Goal: Information Seeking & Learning: Learn about a topic

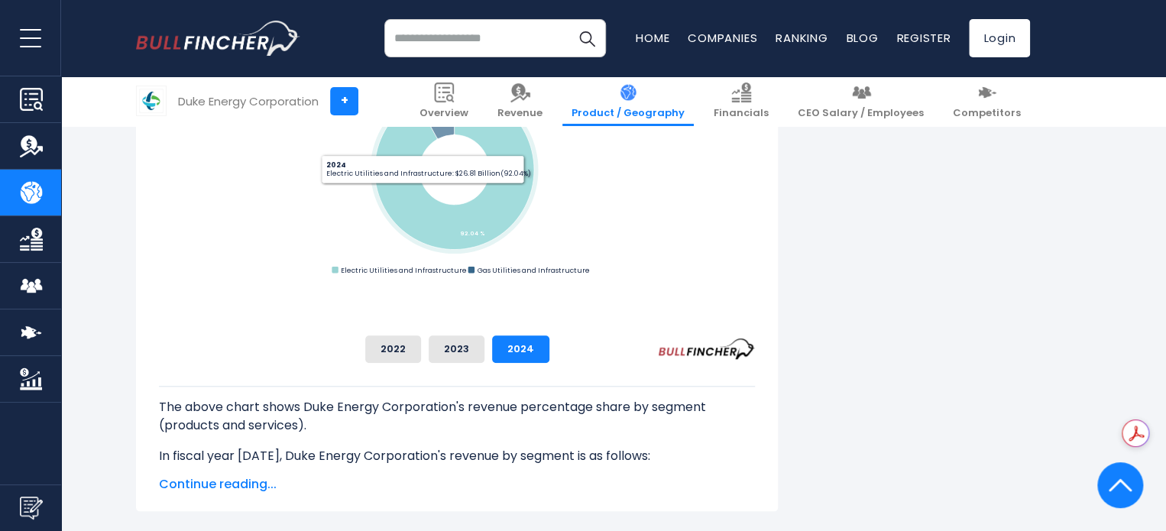
scroll to position [543, 0]
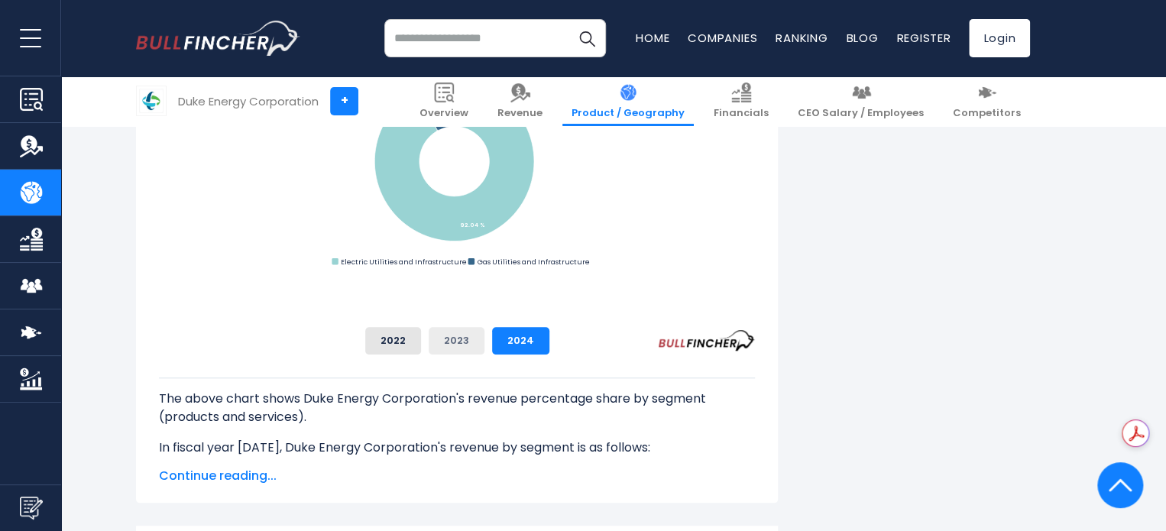
click at [484, 338] on button "2023" at bounding box center [456, 340] width 56 height 27
click at [549, 339] on button "2024" at bounding box center [520, 340] width 57 height 27
click at [484, 341] on button "2023" at bounding box center [456, 340] width 56 height 27
click at [421, 338] on button "2022" at bounding box center [393, 340] width 56 height 27
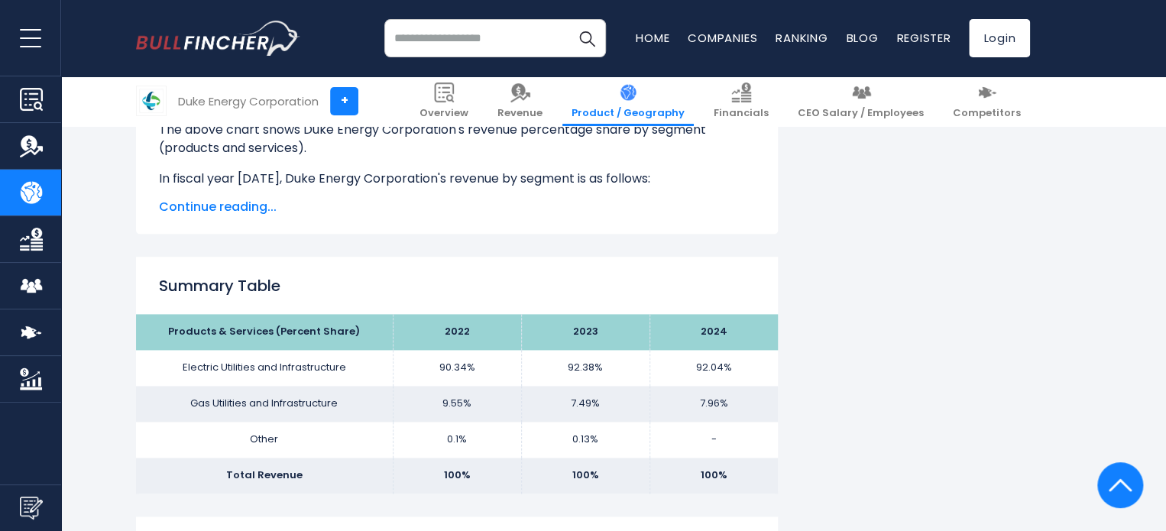
scroll to position [750, 0]
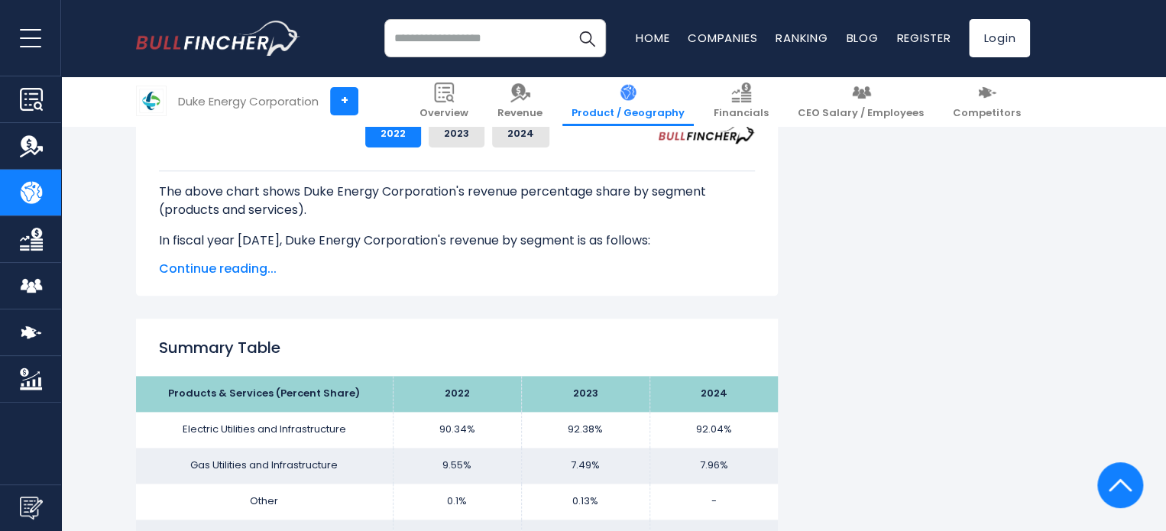
click at [225, 272] on span "Continue reading..." at bounding box center [457, 269] width 596 height 18
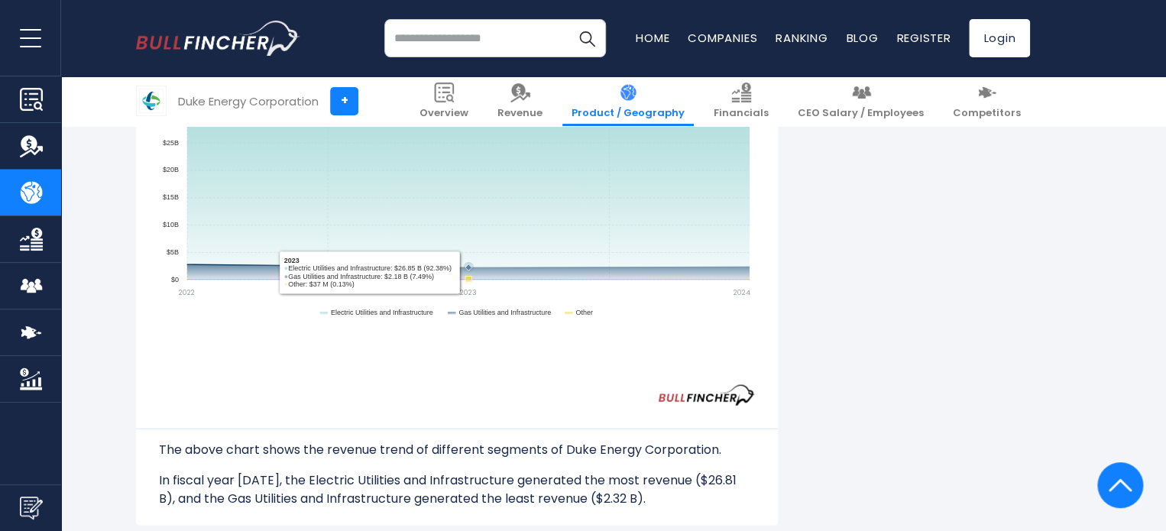
scroll to position [1424, 0]
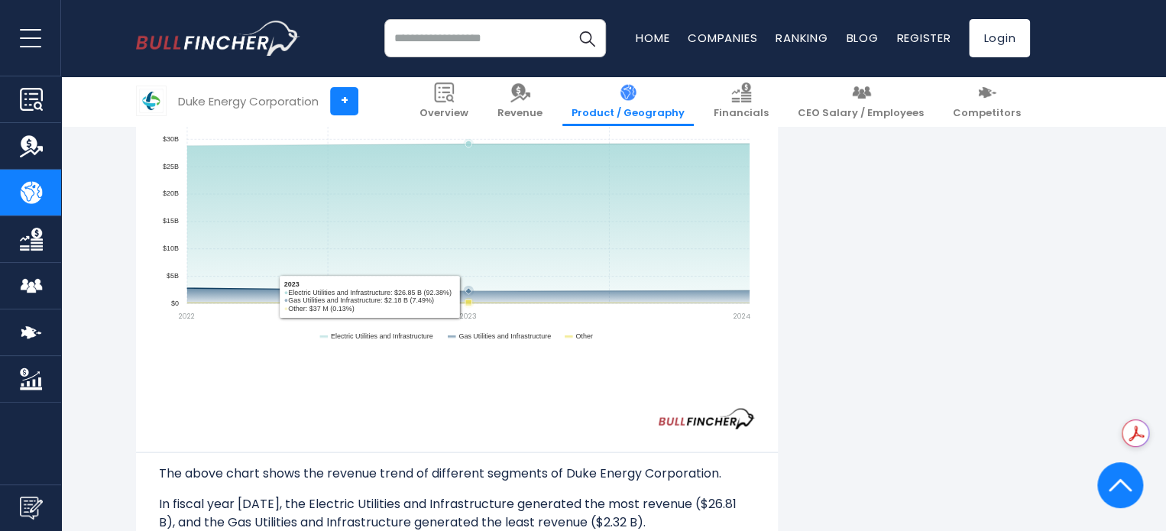
drag, startPoint x: 596, startPoint y: 319, endPoint x: 616, endPoint y: 205, distance: 115.5
click at [616, 205] on icon "Created with Highcharts 12.1.2 Chart context menu Duke Energy Corporation's Seg…" at bounding box center [457, 217] width 596 height 382
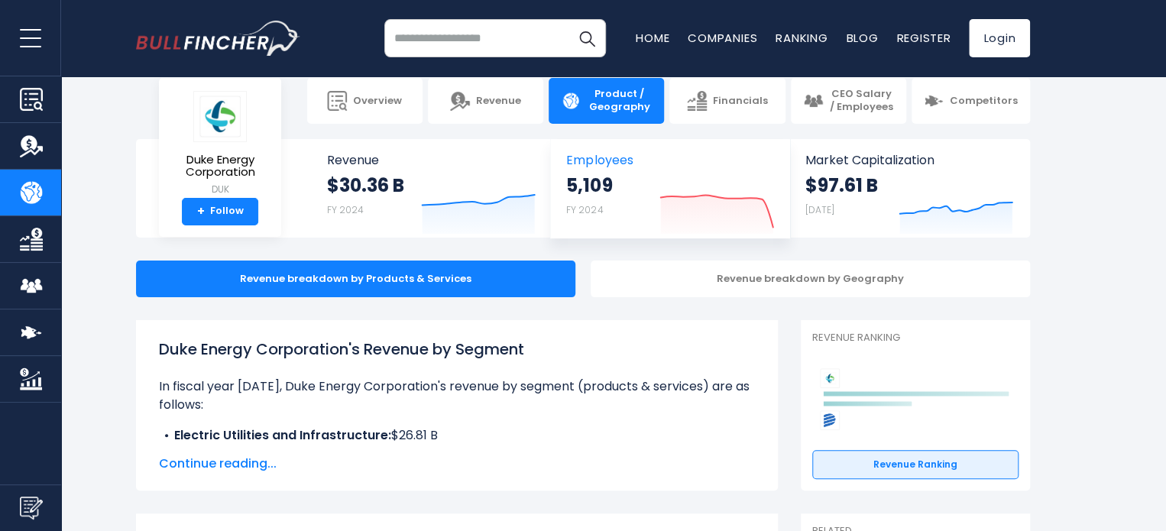
scroll to position [0, 0]
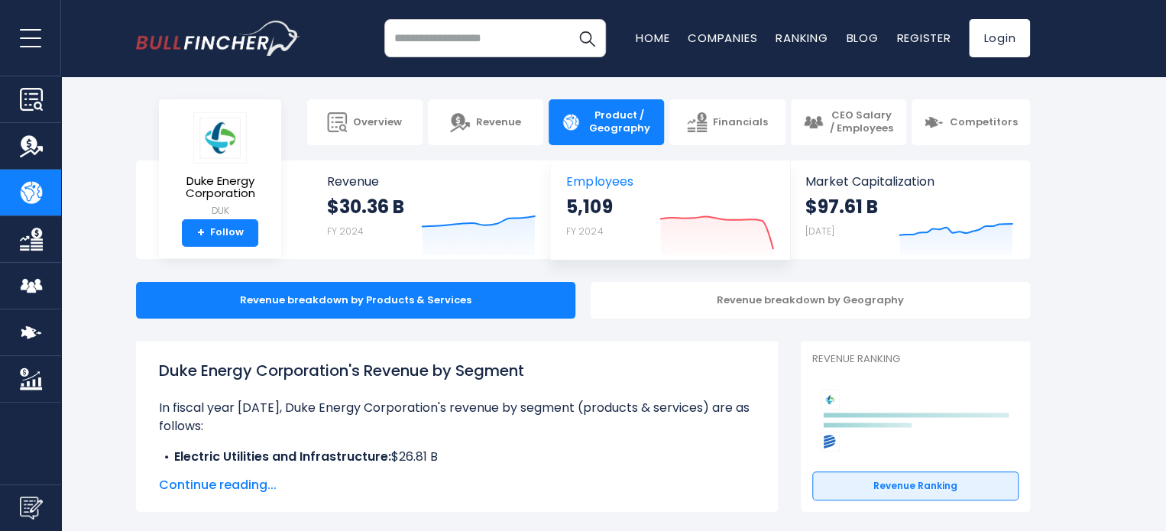
click at [742, 237] on icon "Created with Highcharts 12.1.2" at bounding box center [716, 223] width 115 height 64
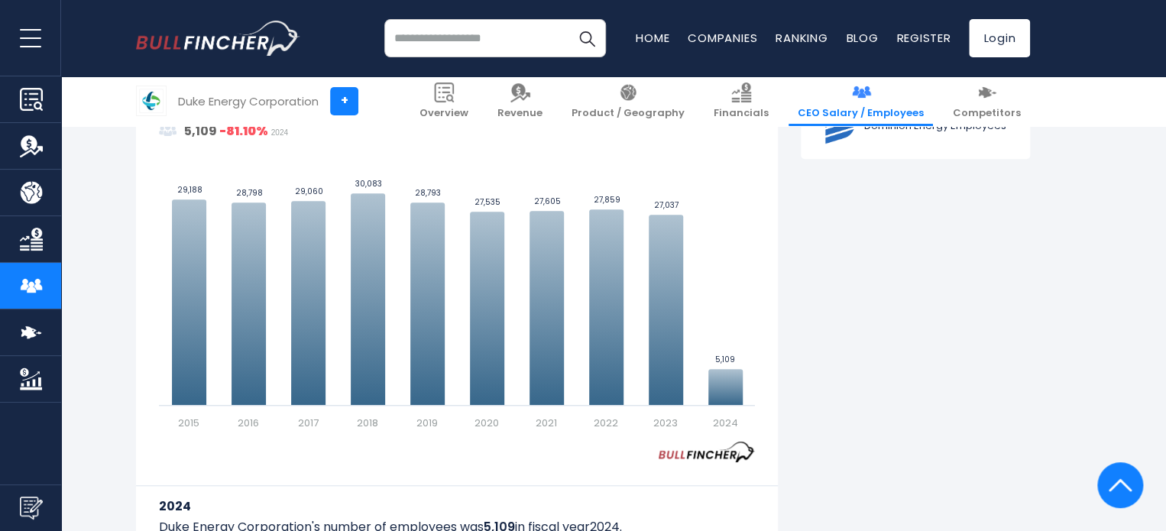
scroll to position [455, 0]
